Goal: Task Accomplishment & Management: Use online tool/utility

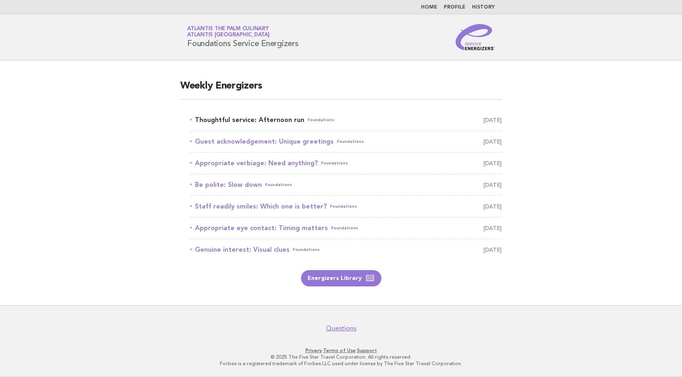
click at [279, 117] on link "Thoughtful service: Afternoon run Foundations October 14" at bounding box center [346, 119] width 312 height 11
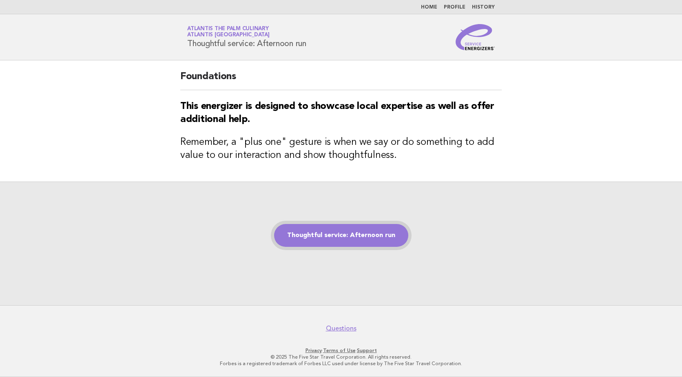
click at [362, 234] on link "Thoughtful service: Afternoon run" at bounding box center [341, 235] width 134 height 23
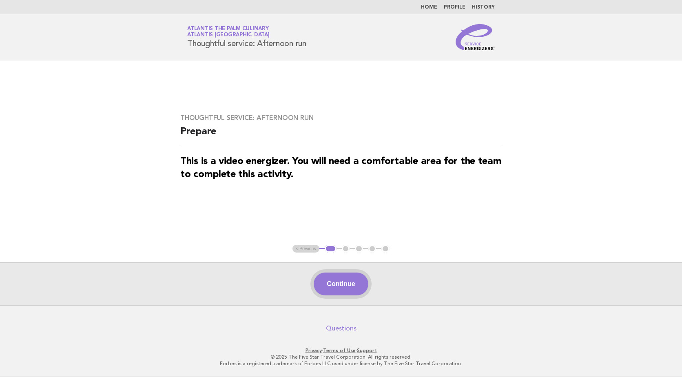
click at [356, 283] on button "Continue" at bounding box center [341, 283] width 54 height 23
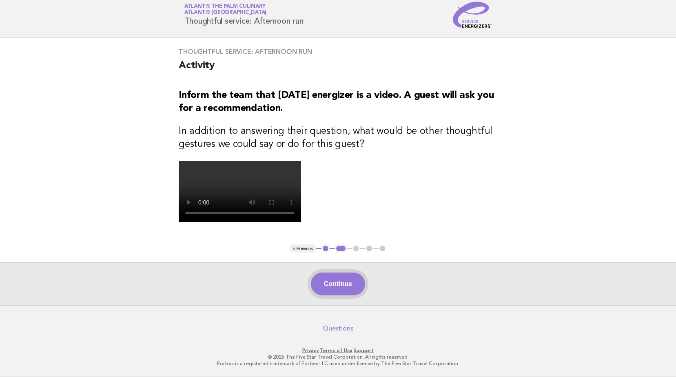
click at [340, 295] on button "Continue" at bounding box center [338, 283] width 54 height 23
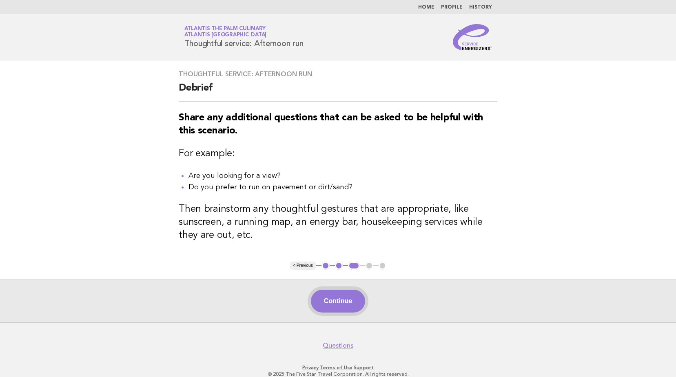
click at [341, 301] on button "Continue" at bounding box center [338, 301] width 54 height 23
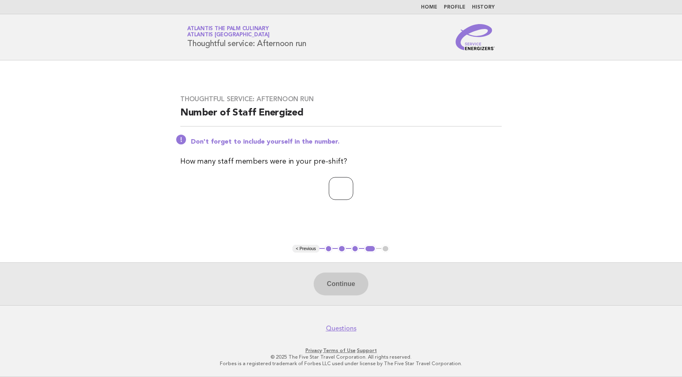
click at [349, 192] on input "number" at bounding box center [341, 188] width 24 height 23
type input "**"
click at [347, 286] on button "Continue" at bounding box center [341, 283] width 54 height 23
